Goal: Task Accomplishment & Management: Manage account settings

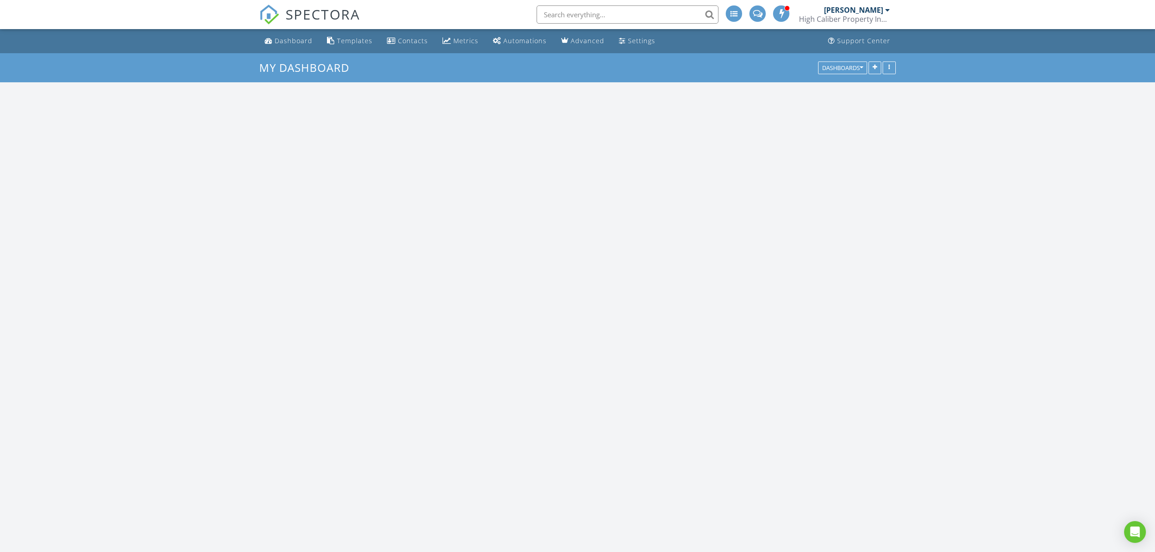
scroll to position [846, 1174]
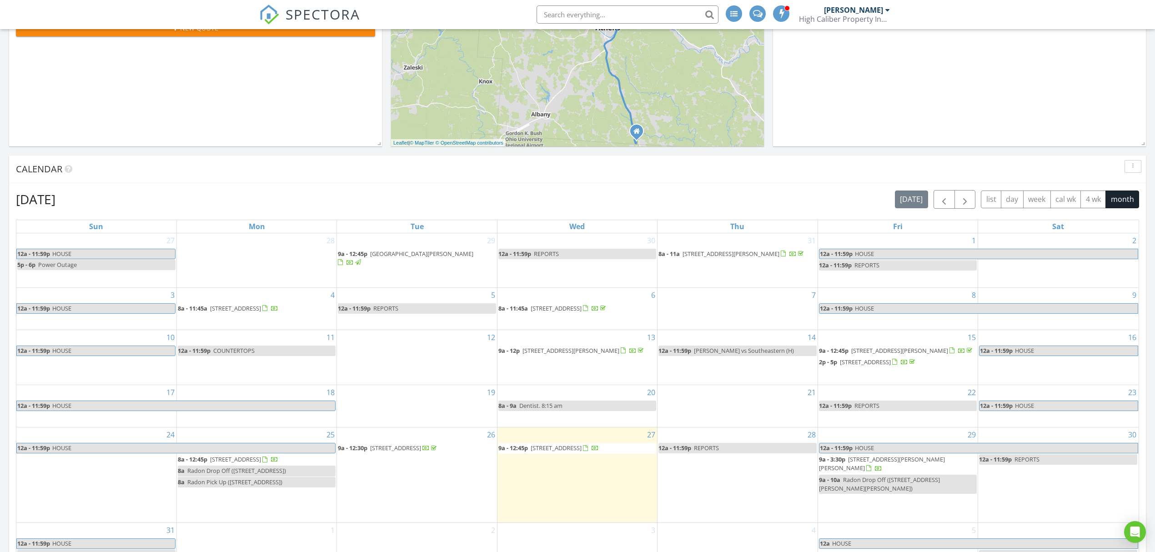
scroll to position [303, 0]
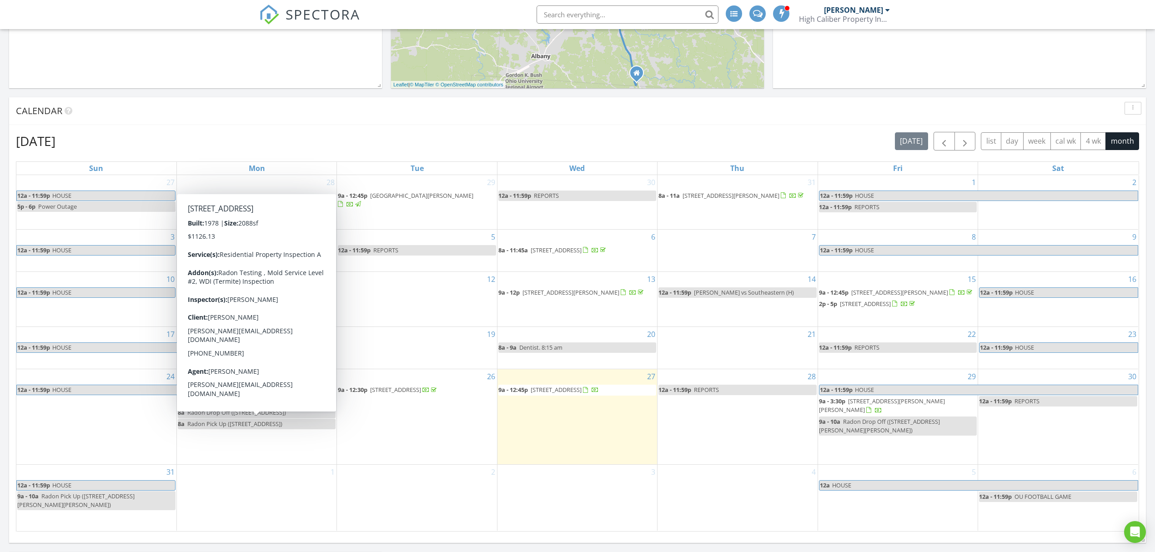
click at [228, 405] on span "[STREET_ADDRESS]" at bounding box center [235, 401] width 51 height 8
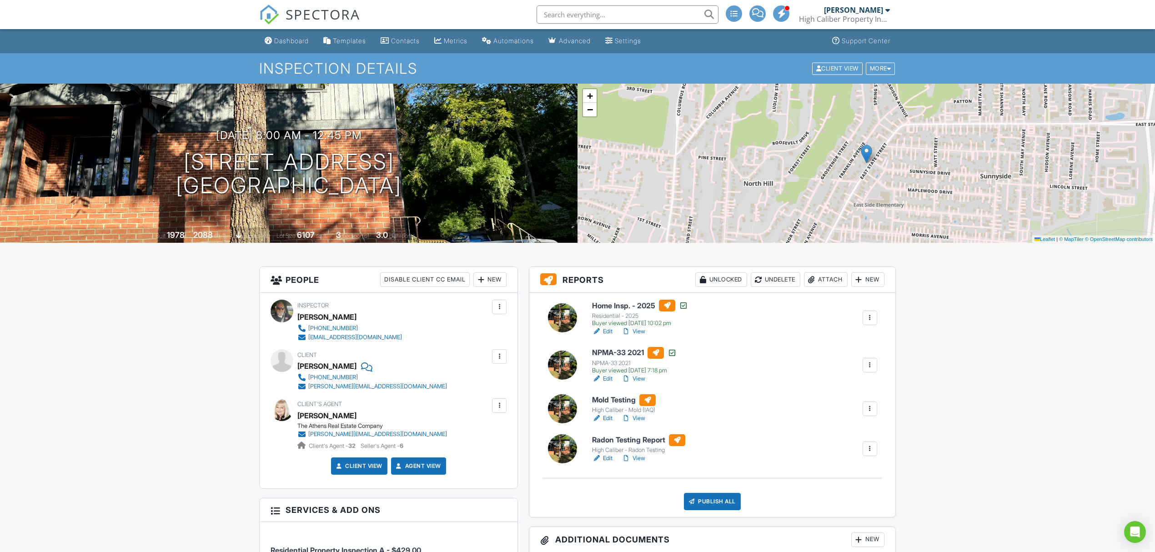
click at [610, 456] on link "Edit" at bounding box center [602, 458] width 20 height 9
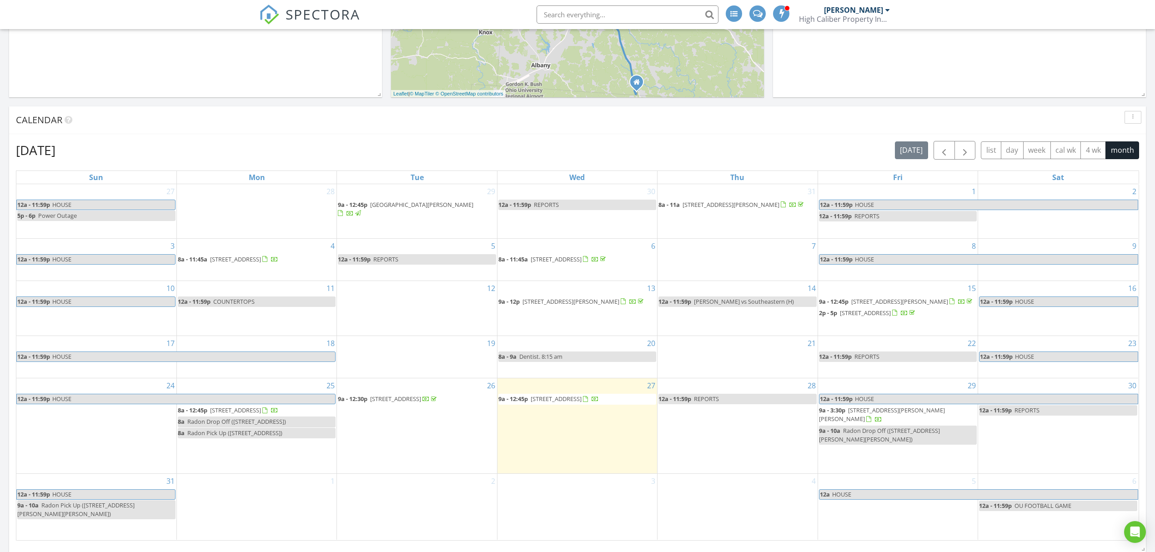
scroll to position [303, 0]
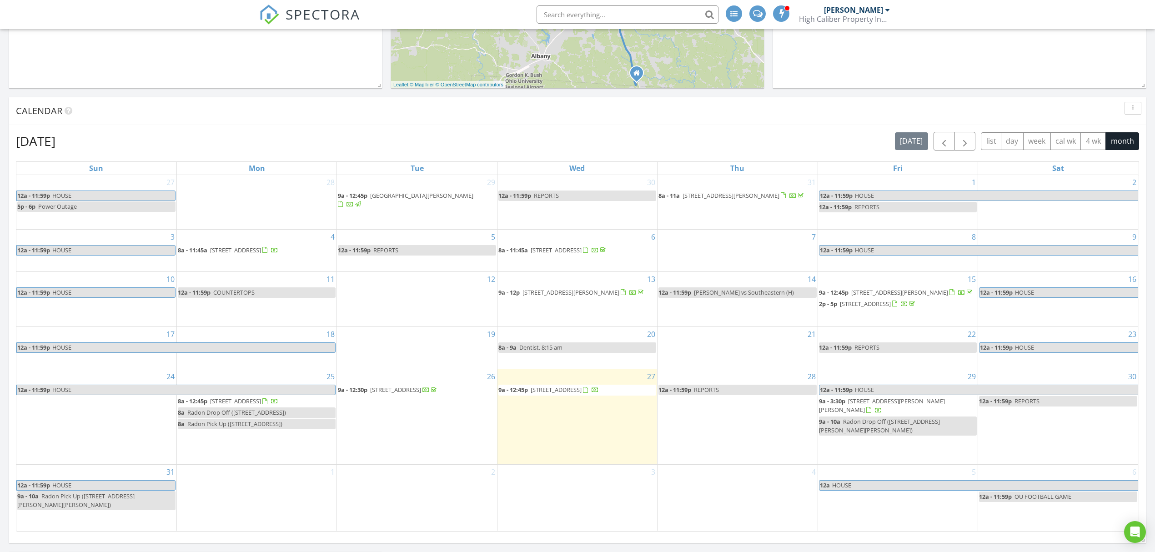
click at [230, 405] on span "[STREET_ADDRESS]" at bounding box center [235, 401] width 51 height 8
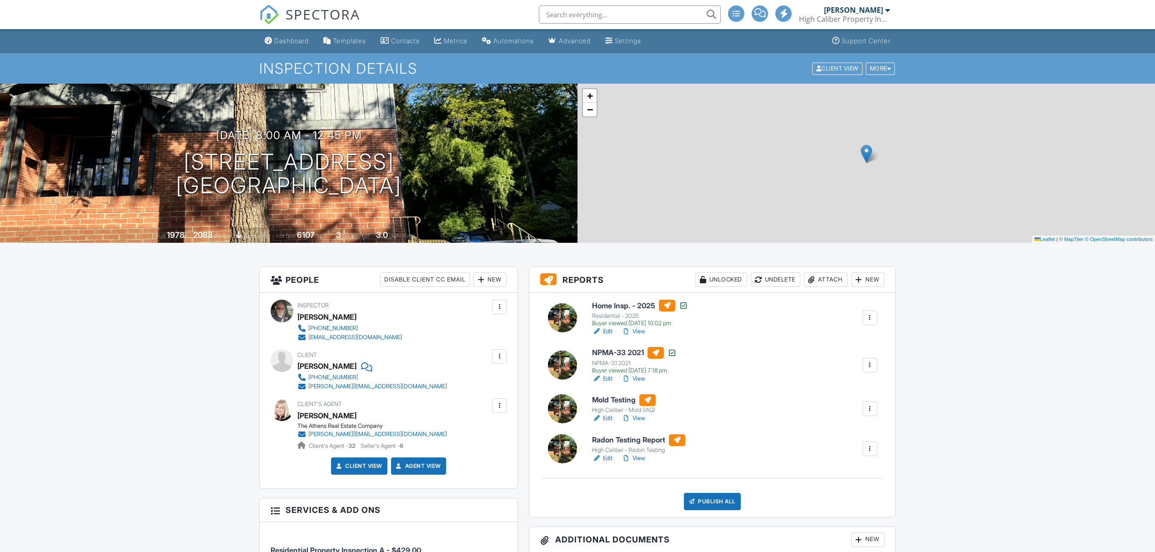
scroll to position [242, 0]
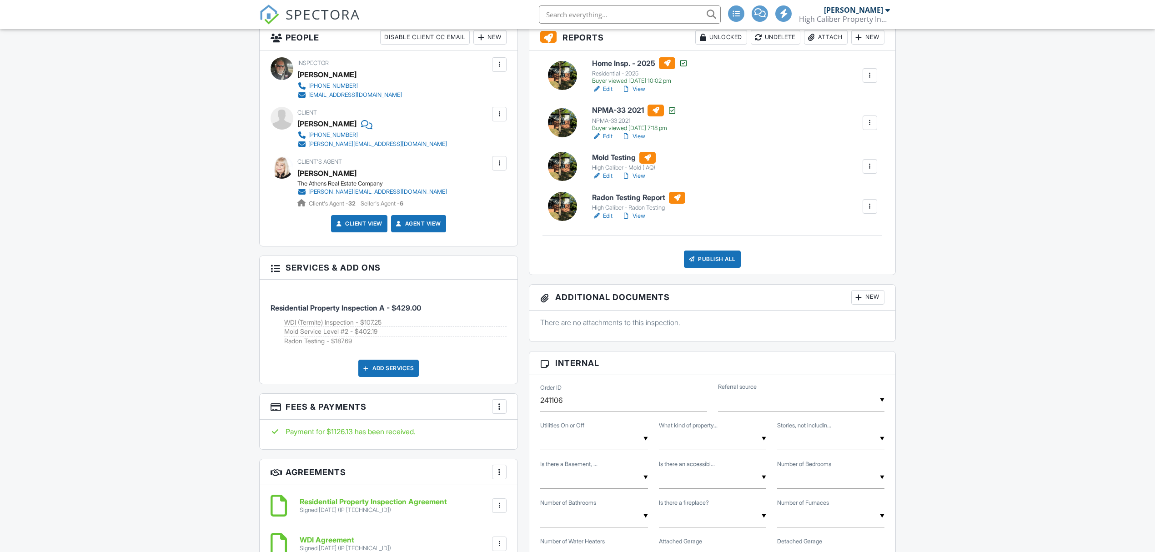
click at [871, 297] on div "New" at bounding box center [867, 297] width 33 height 15
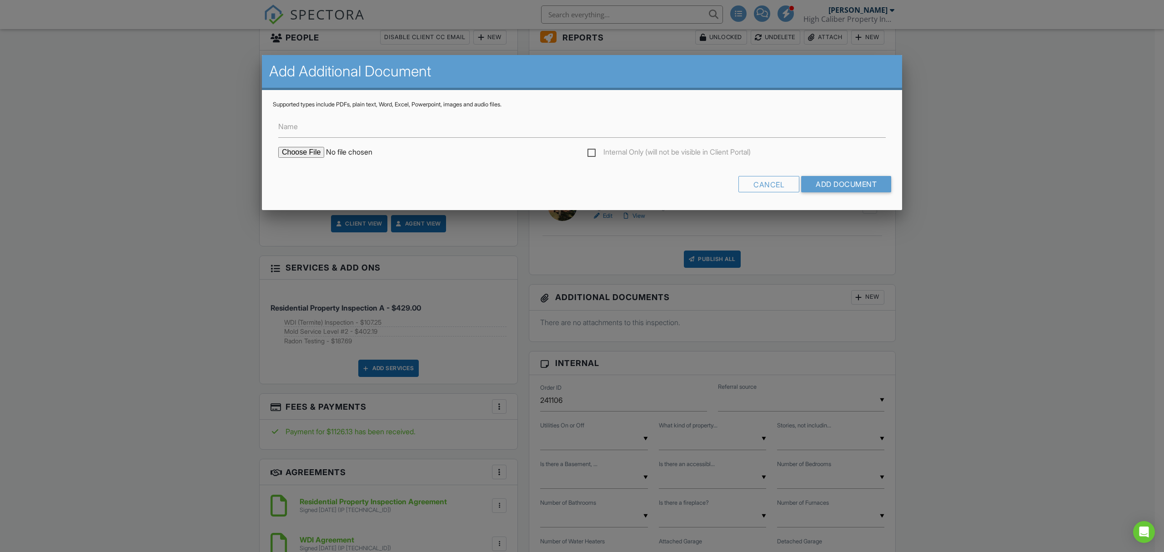
click at [310, 152] on input "file" at bounding box center [355, 152] width 155 height 11
type input "C:\fakepath\Ochsembein Radon.pdf"
click at [854, 184] on input "Add Document" at bounding box center [846, 184] width 90 height 16
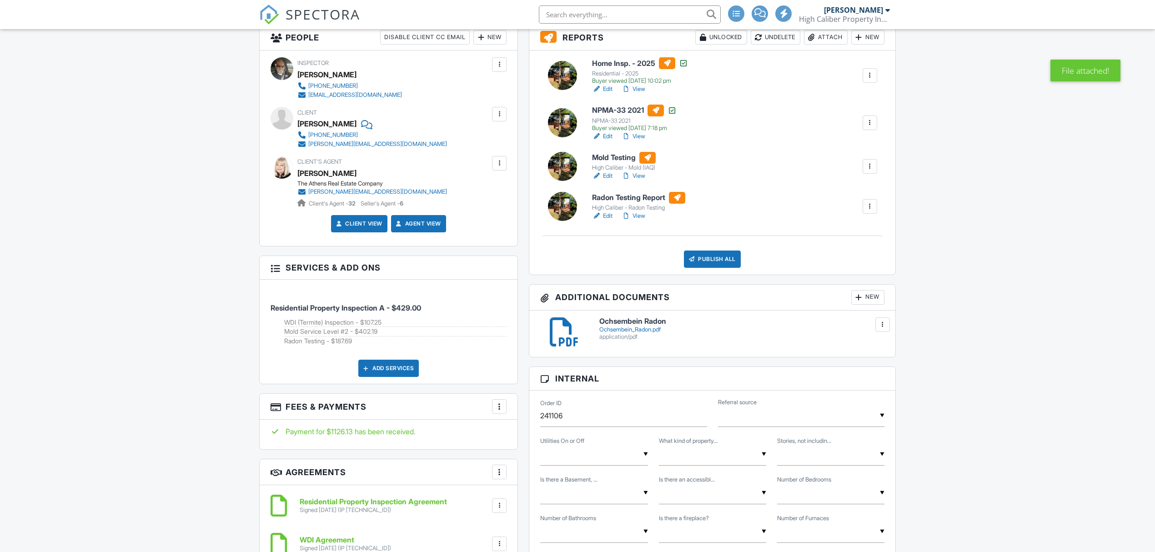
scroll to position [60, 0]
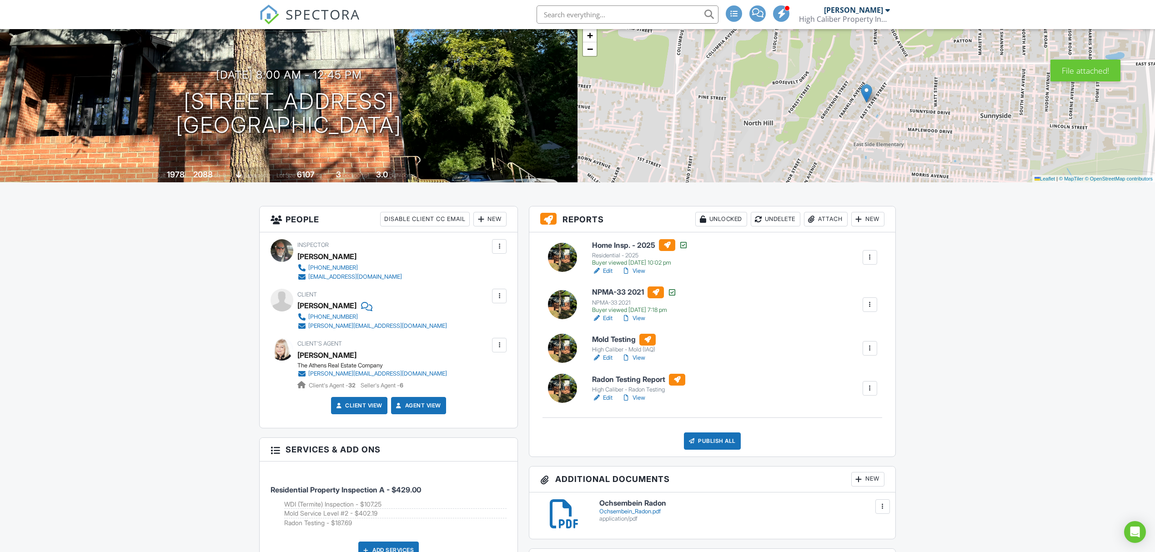
click at [611, 400] on link "Edit" at bounding box center [602, 397] width 20 height 9
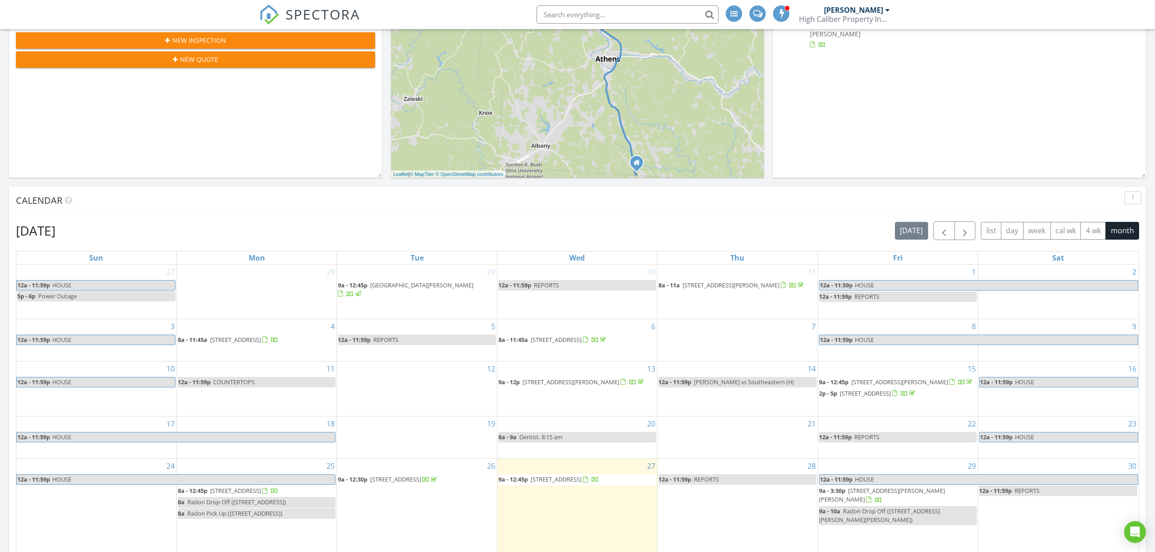
scroll to position [303, 0]
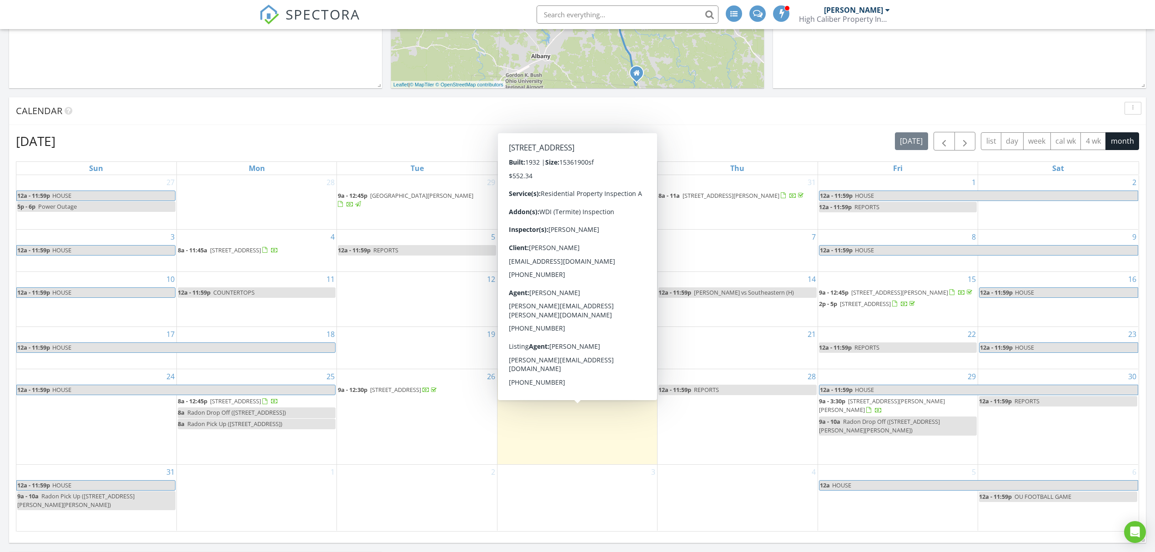
click at [563, 394] on span "226 W Columbus St, Nelsonville 45764" at bounding box center [556, 390] width 51 height 8
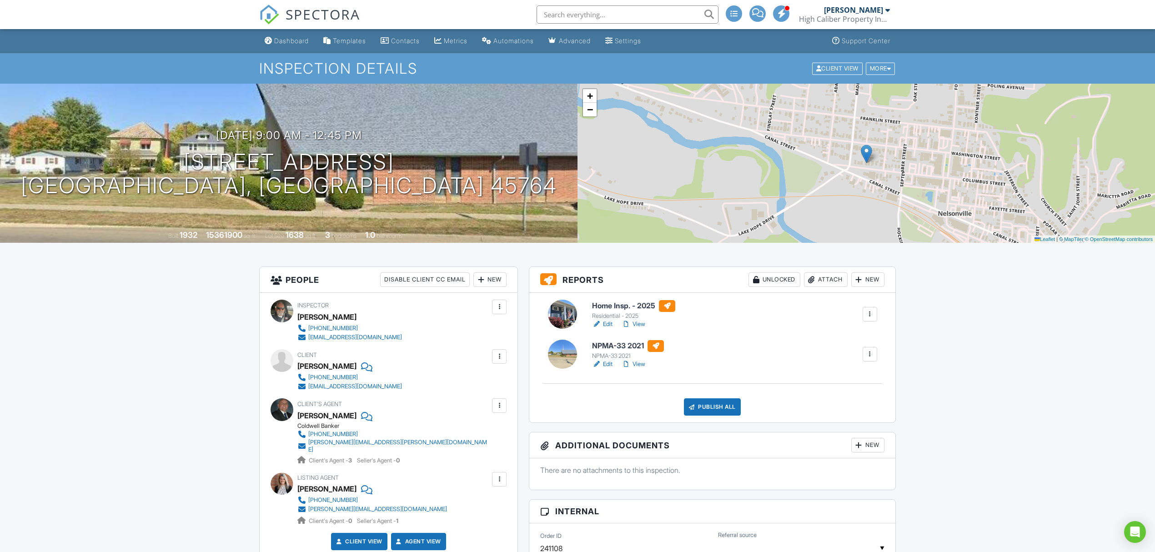
drag, startPoint x: 484, startPoint y: 151, endPoint x: 1010, endPoint y: 350, distance: 562.1
click at [610, 365] on link "Edit" at bounding box center [602, 364] width 20 height 9
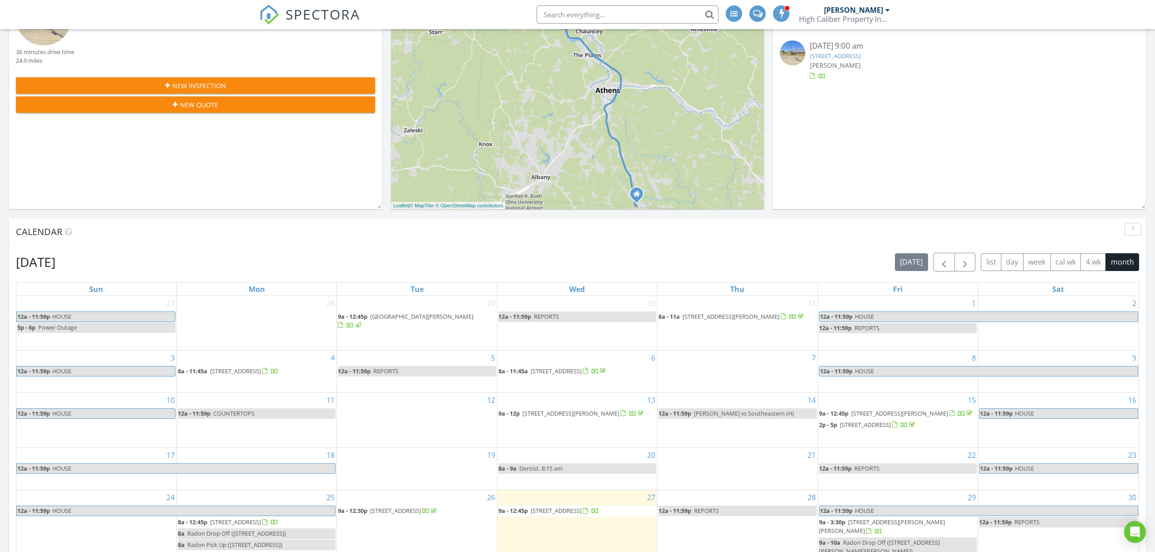
scroll to position [242, 0]
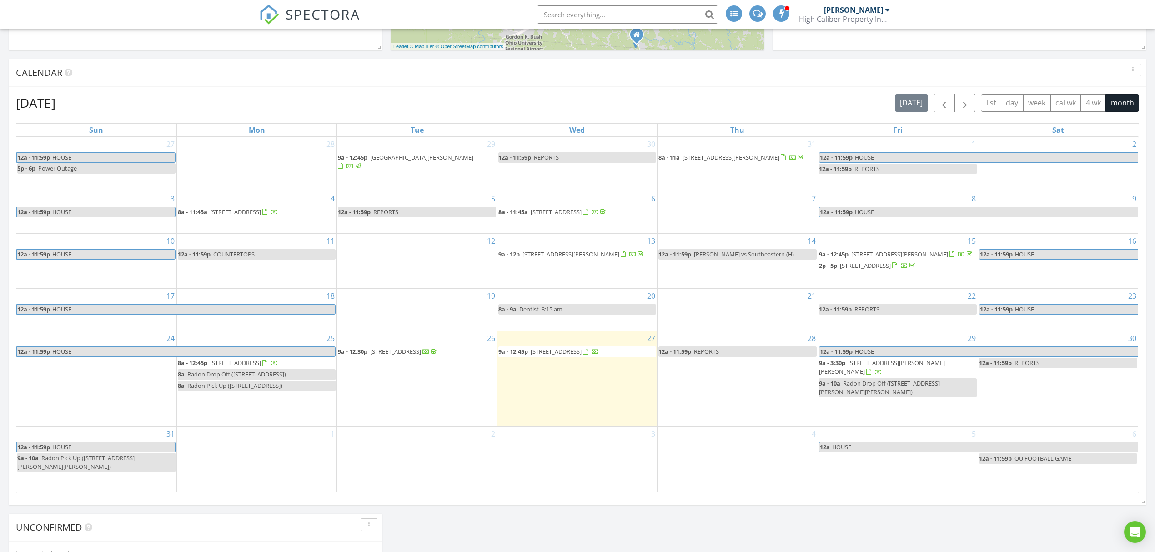
scroll to position [364, 0]
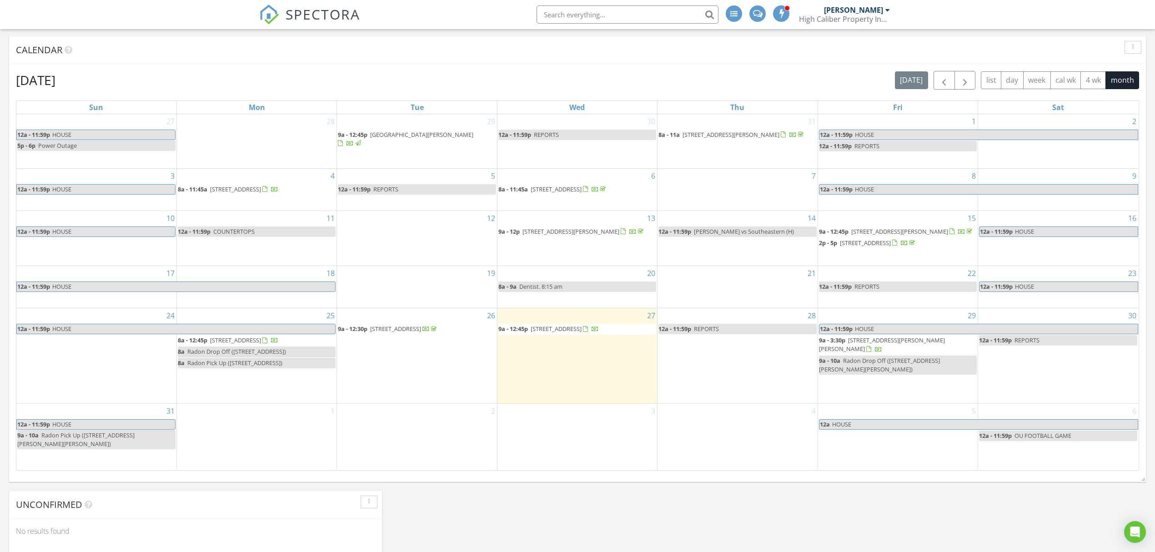
click at [570, 333] on span "[STREET_ADDRESS]" at bounding box center [556, 329] width 51 height 8
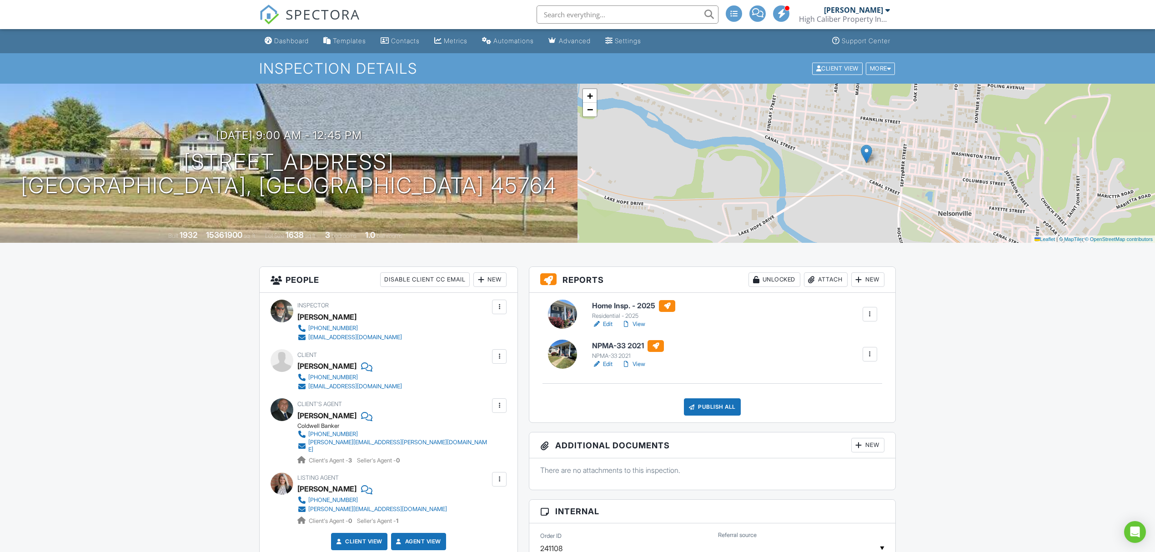
click at [609, 324] on link "Edit" at bounding box center [602, 324] width 20 height 9
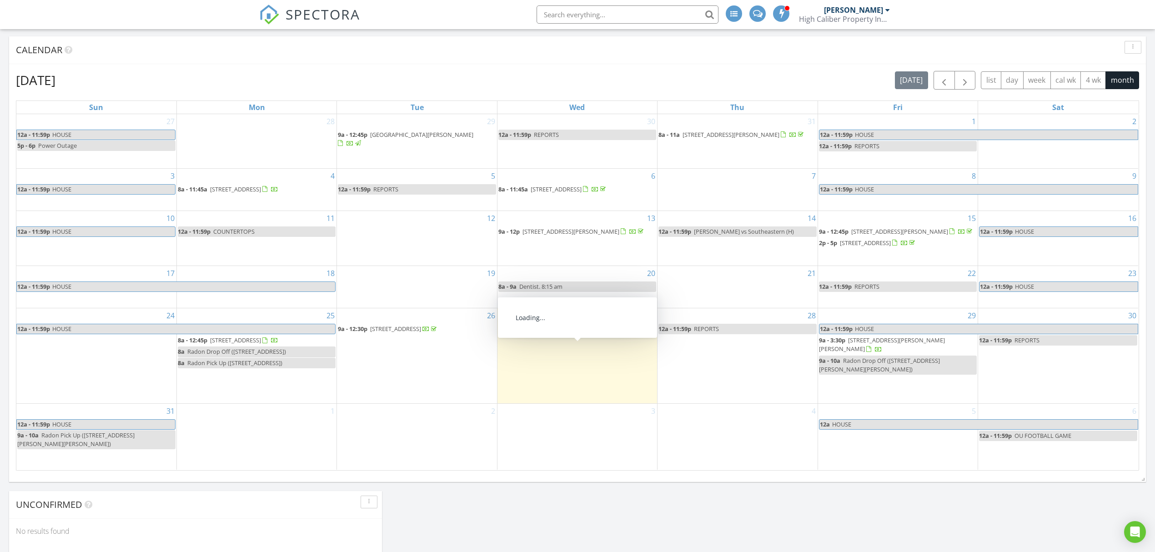
scroll to position [4, 4]
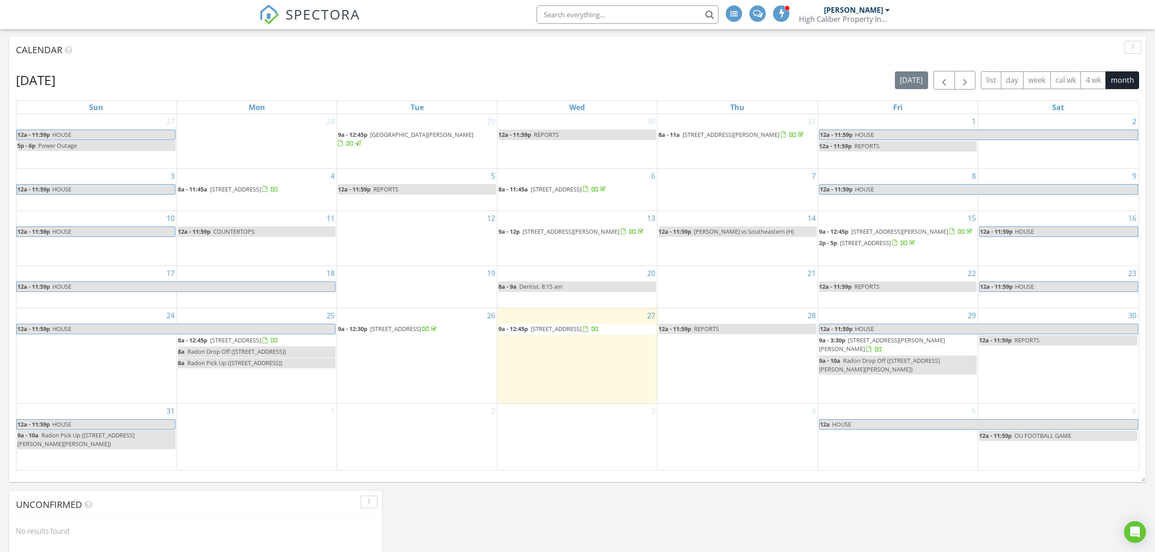
click at [568, 333] on span "226 W Columbus St, Nelsonville 45764" at bounding box center [556, 329] width 51 height 8
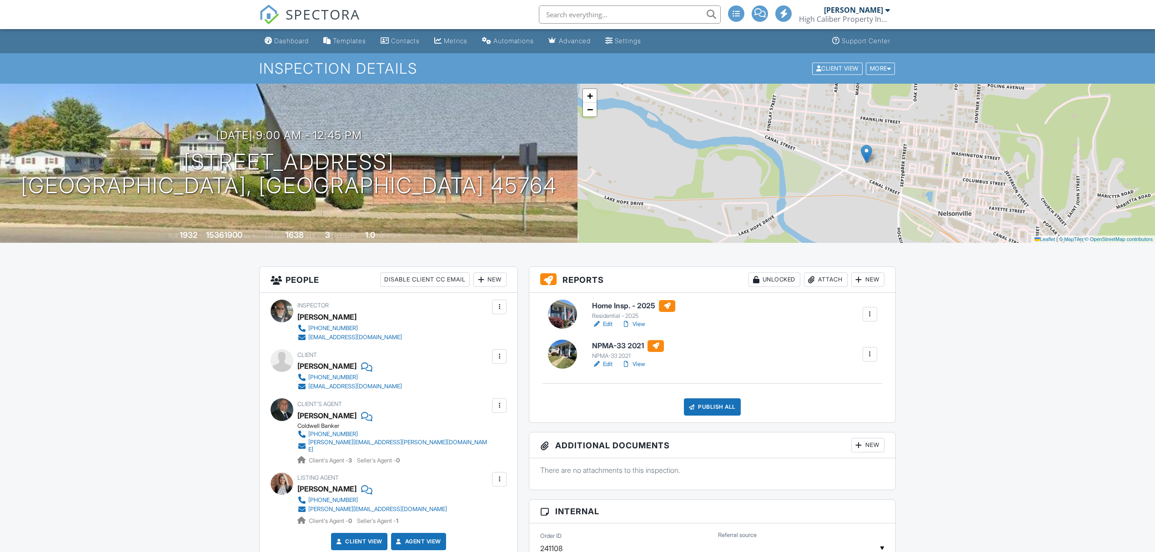
click at [608, 324] on link "Edit" at bounding box center [602, 324] width 20 height 9
